Goal: Obtain resource: Download file/media

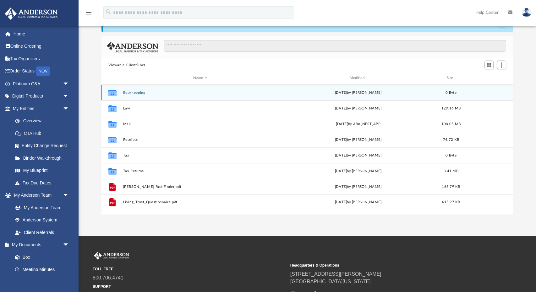
scroll to position [27, 0]
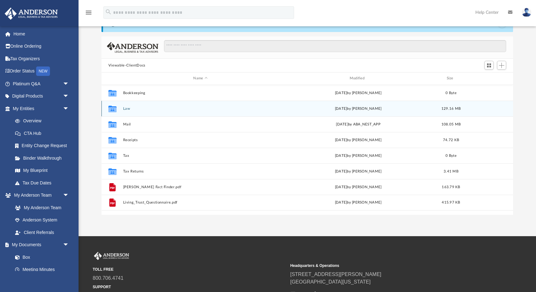
click at [126, 108] on button "Law" at bounding box center [200, 109] width 155 height 4
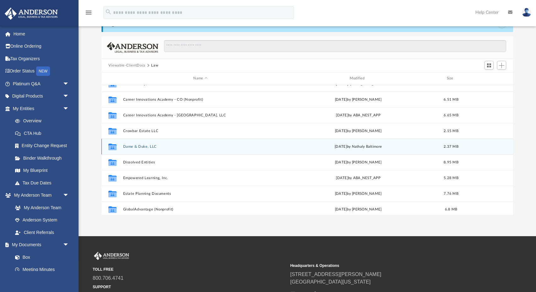
scroll to position [25, 0]
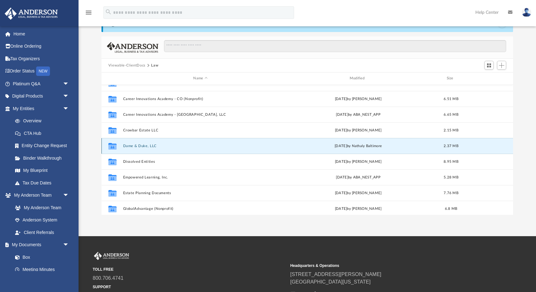
click at [138, 144] on button "Dame & Duke, LLC" at bounding box center [200, 146] width 155 height 4
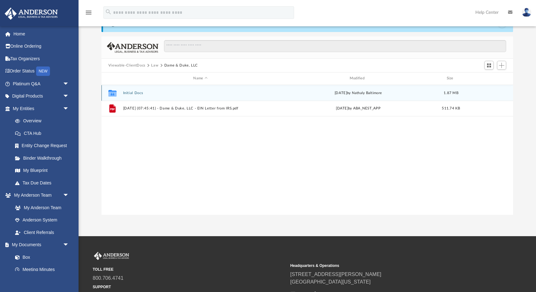
click at [132, 92] on button "Initial Docs" at bounding box center [200, 93] width 155 height 4
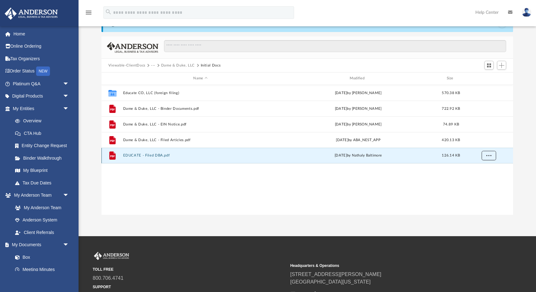
click at [487, 154] on span "More options" at bounding box center [488, 155] width 5 height 3
click at [149, 156] on button "EDUCATE - Filed DBA.pdf" at bounding box center [200, 156] width 155 height 4
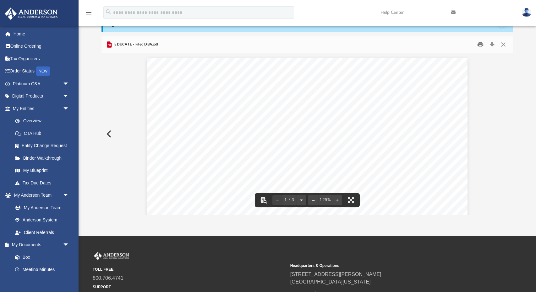
click at [480, 45] on button "Print" at bounding box center [480, 45] width 13 height 10
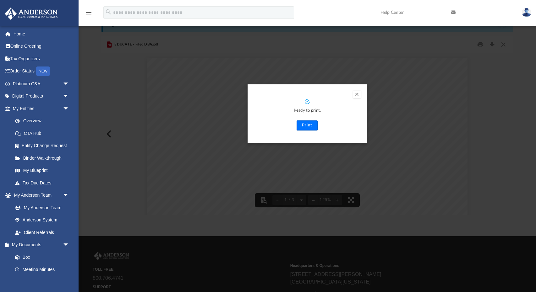
click at [307, 126] on button "Print" at bounding box center [306, 126] width 21 height 10
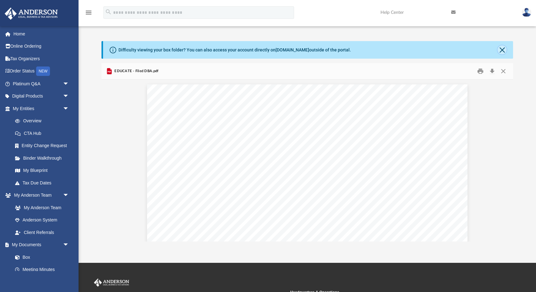
click at [503, 50] on button "Close" at bounding box center [501, 50] width 9 height 9
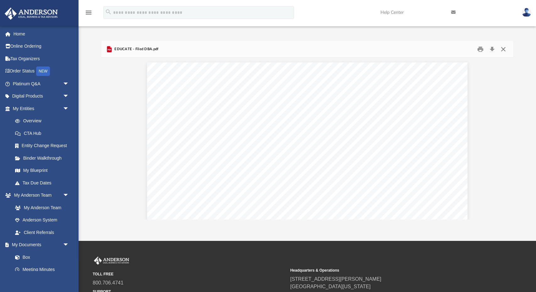
click at [504, 49] on button "Close" at bounding box center [502, 50] width 11 height 10
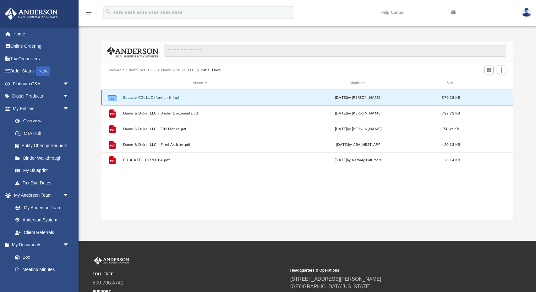
click at [148, 97] on button "Educate CO, LLC (foreign filing)" at bounding box center [200, 98] width 155 height 4
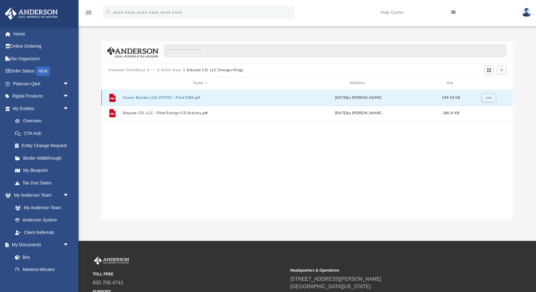
click at [156, 99] on button "Career Builders [US_STATE] - Filed DBA.pdf" at bounding box center [200, 98] width 155 height 4
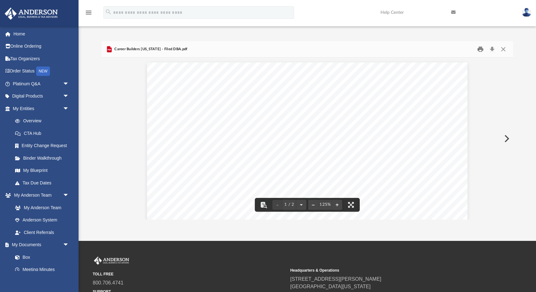
click at [481, 48] on button "Print" at bounding box center [480, 50] width 13 height 10
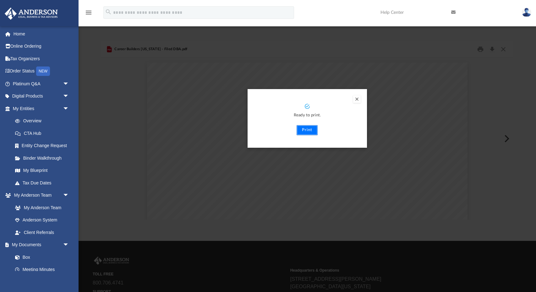
click at [309, 130] on button "Print" at bounding box center [306, 130] width 21 height 10
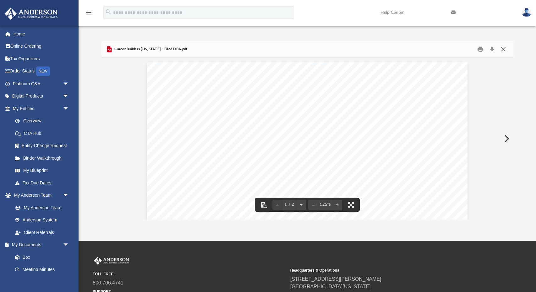
click at [503, 49] on button "Close" at bounding box center [502, 50] width 11 height 10
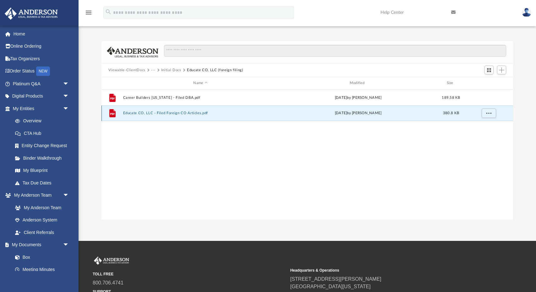
click at [178, 111] on button "Educate CO, LLC - Filed Foreign CO Articles.pdf" at bounding box center [200, 113] width 155 height 4
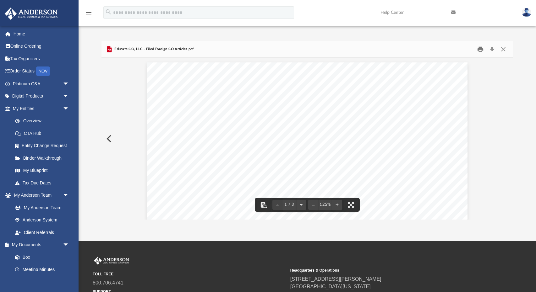
click at [480, 48] on button "Print" at bounding box center [480, 50] width 13 height 10
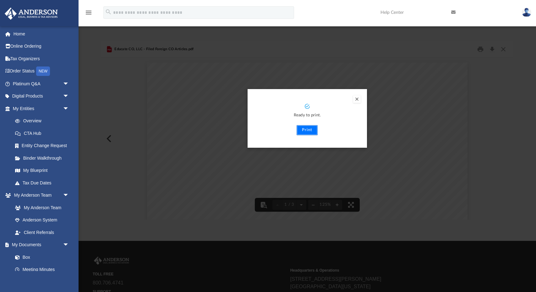
click at [308, 128] on button "Print" at bounding box center [306, 130] width 21 height 10
